Goal: Navigation & Orientation: Go to known website

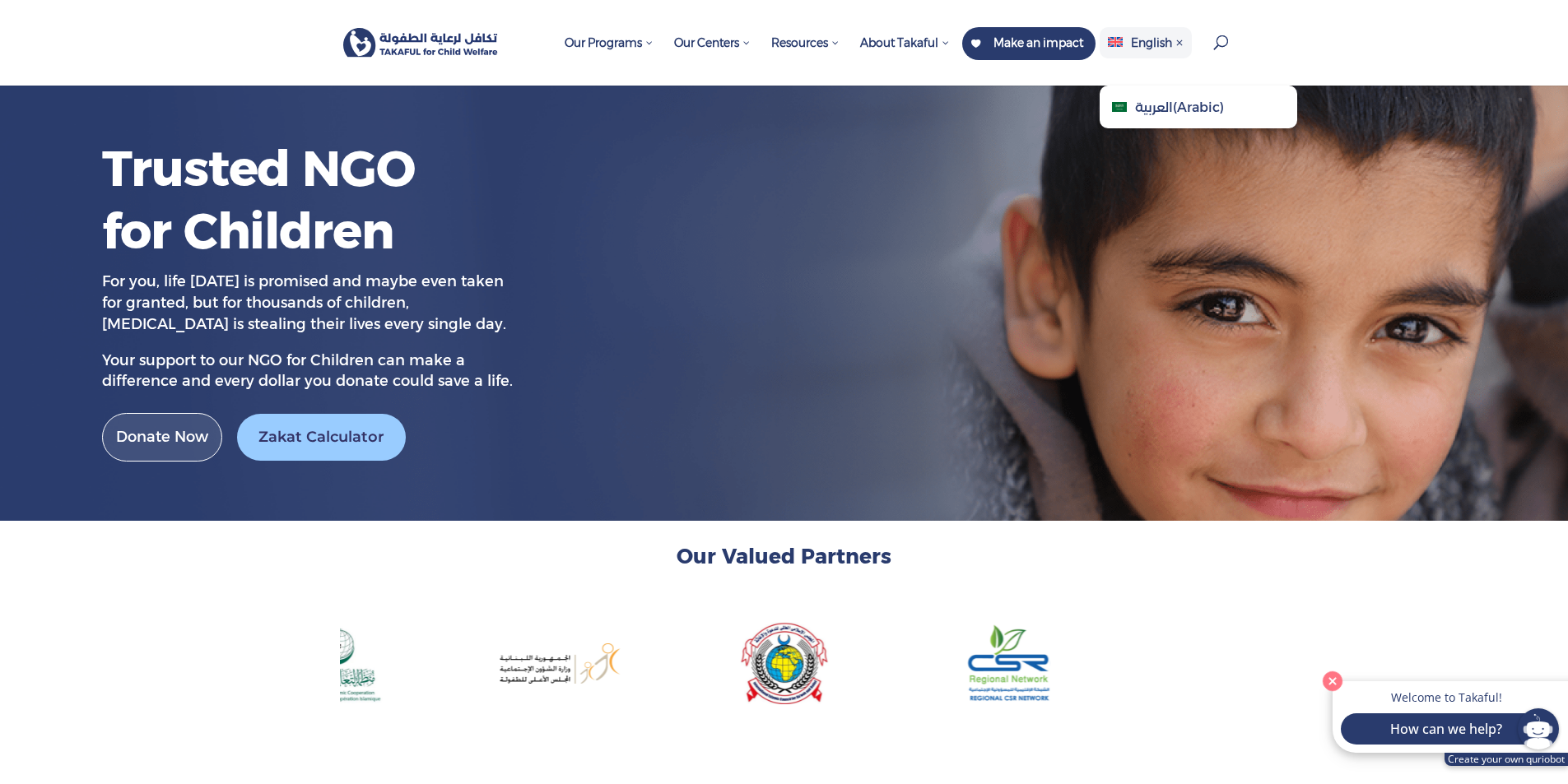
click at [1136, 52] on span "English" at bounding box center [1146, 43] width 92 height 32
click at [1128, 99] on span "العربية ( Arabic )" at bounding box center [1198, 106] width 197 height 43
click at [1330, 681] on button "Close" at bounding box center [1333, 681] width 33 height 33
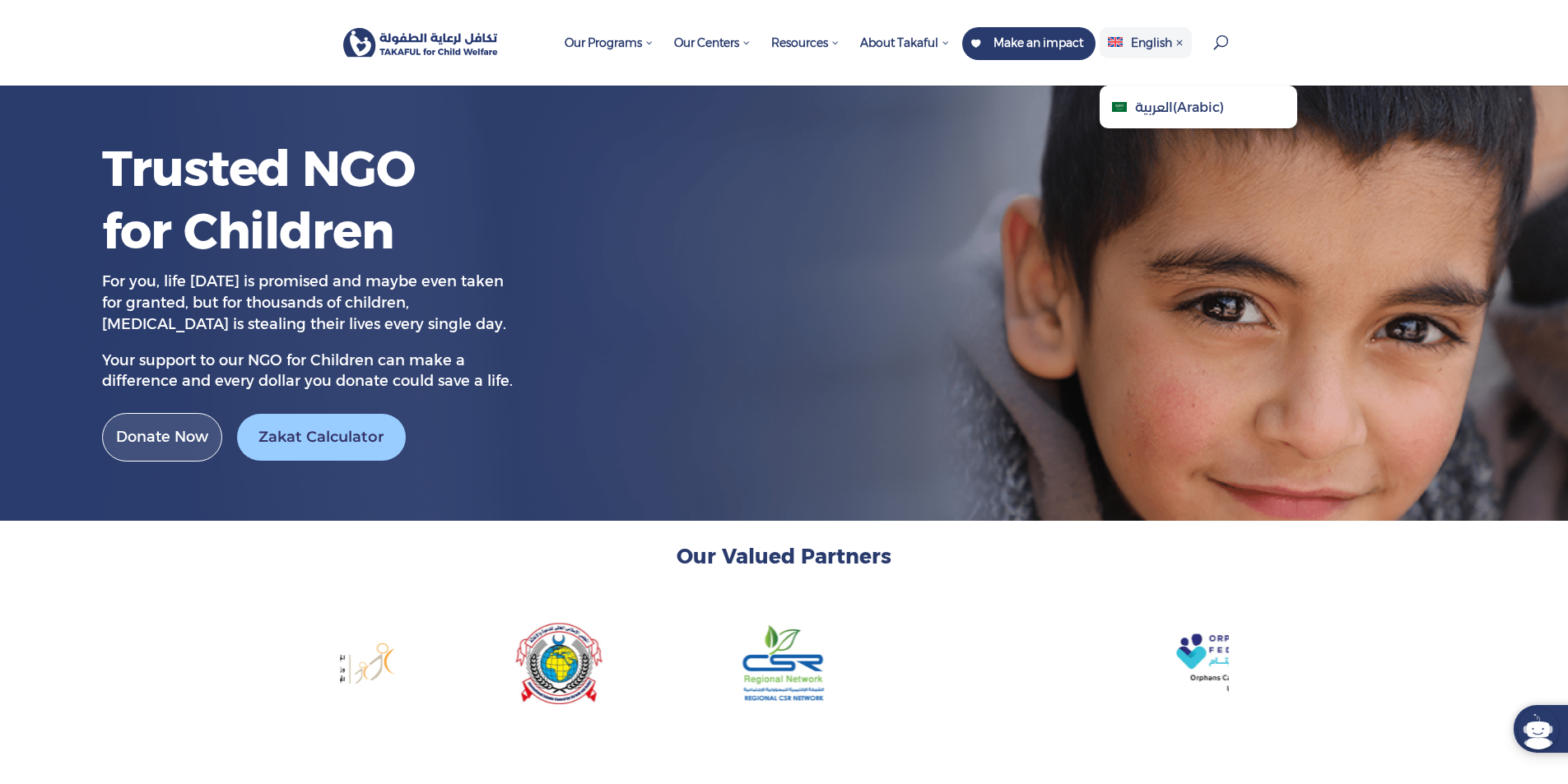
click at [1158, 52] on span "English" at bounding box center [1146, 43] width 92 height 32
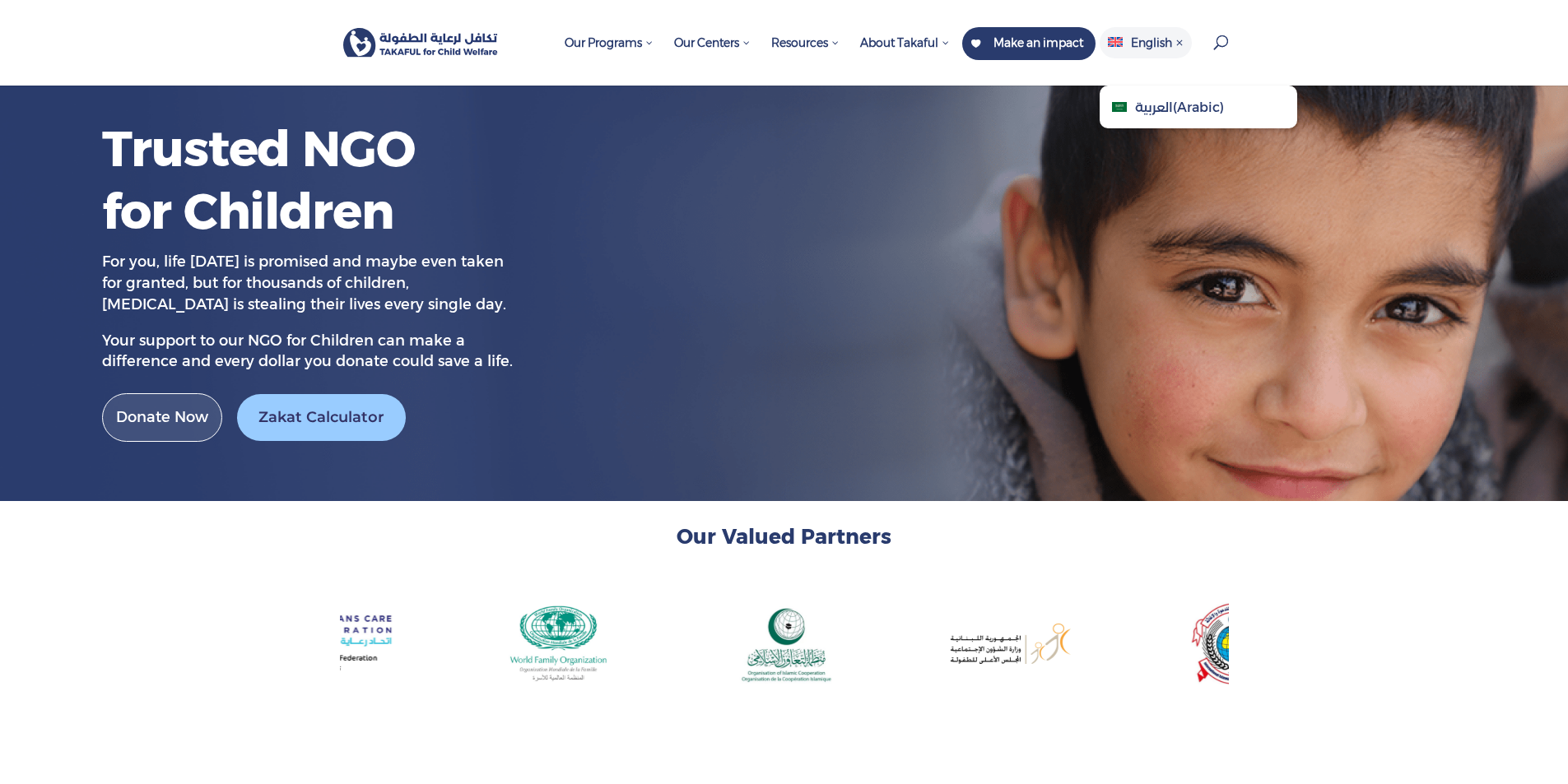
click at [1181, 108] on span "( Arabic )" at bounding box center [1198, 107] width 51 height 16
click at [1143, 109] on span "العربية" at bounding box center [1154, 107] width 38 height 16
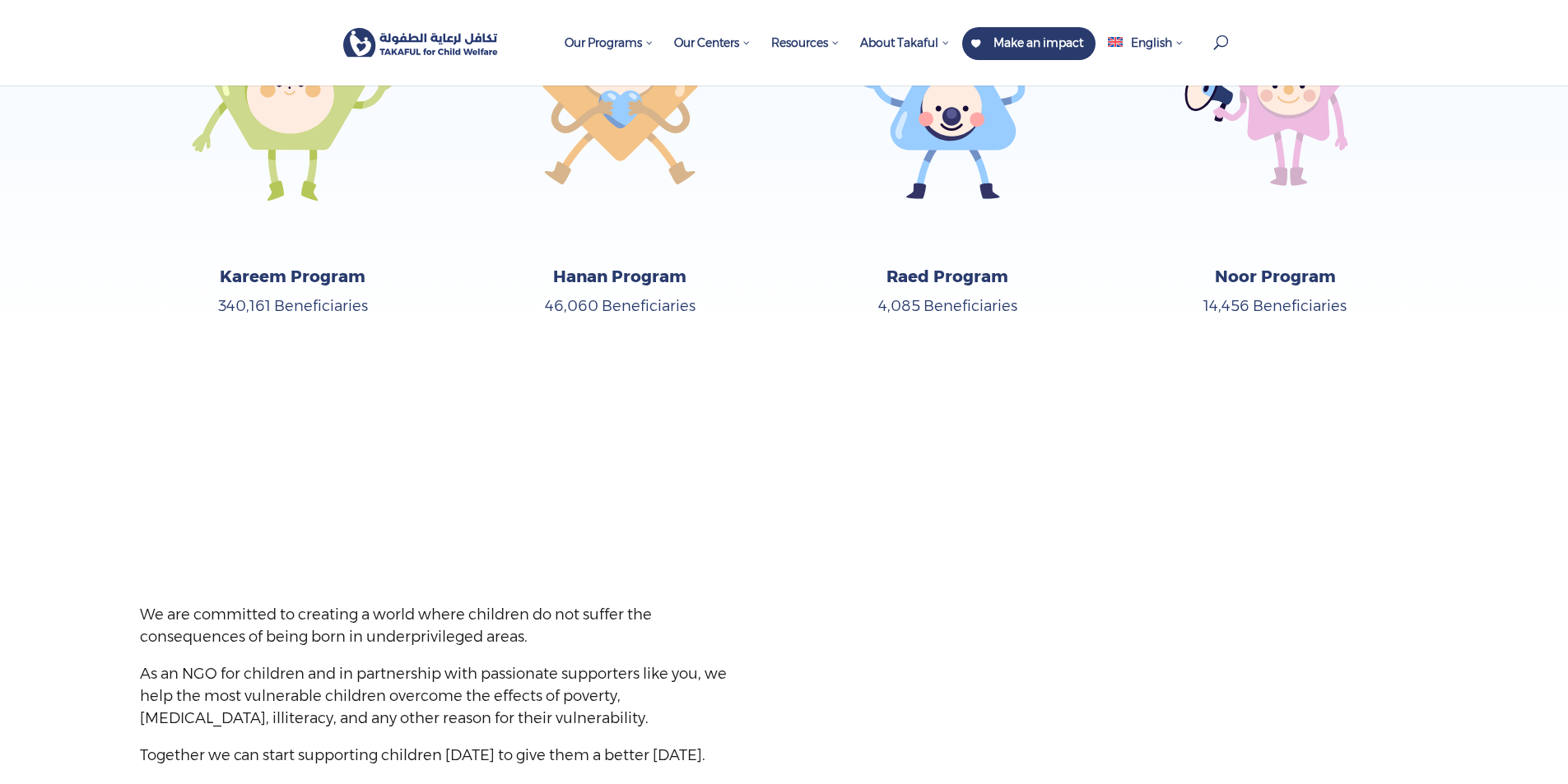
scroll to position [2180, 0]
